Goal: Check status: Check status

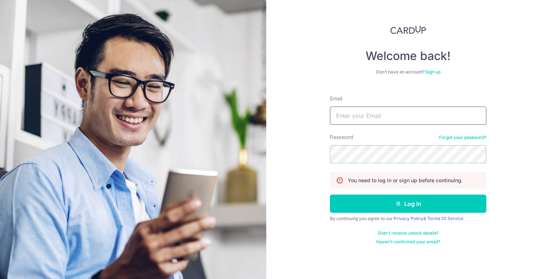
click at [377, 119] on input "Email" at bounding box center [408, 116] width 157 height 18
type input "[DOMAIN_NAME][EMAIL_ADDRESS][DOMAIN_NAME]"
click at [330, 195] on button "Log in" at bounding box center [408, 204] width 157 height 18
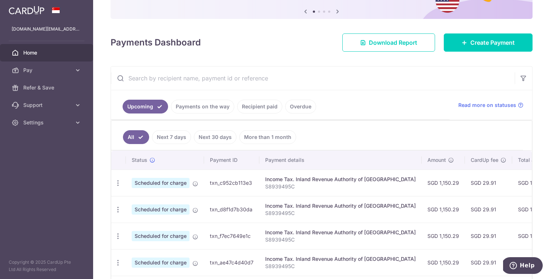
scroll to position [76, 0]
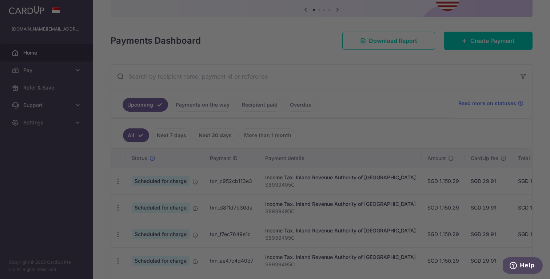
click at [398, 94] on div at bounding box center [278, 141] width 556 height 282
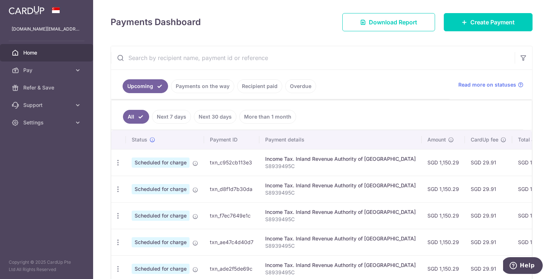
scroll to position [89, 0]
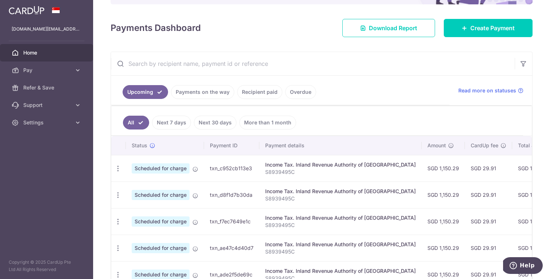
click at [256, 90] on link "Recipient paid" at bounding box center [259, 92] width 45 height 14
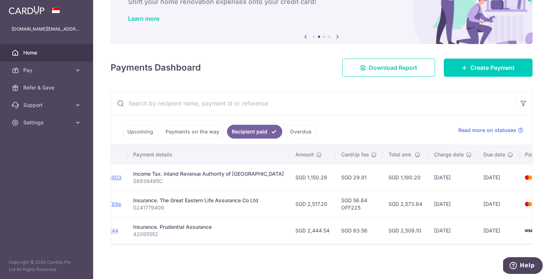
scroll to position [0, 128]
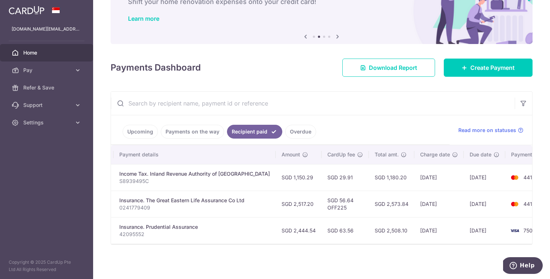
click at [276, 178] on td "SGD 1,150.29" at bounding box center [299, 177] width 46 height 27
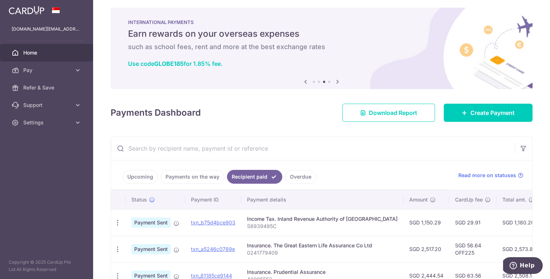
scroll to position [0, 0]
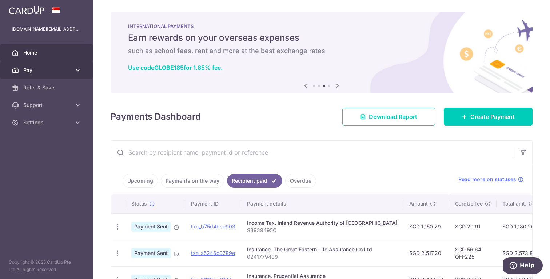
click at [74, 72] on link "Pay" at bounding box center [46, 70] width 93 height 17
